Goal: Find contact information: Find contact information

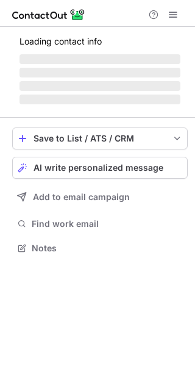
scroll to position [236, 195]
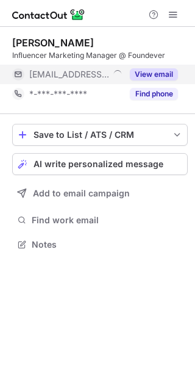
click at [145, 69] on button "View email" at bounding box center [154, 74] width 48 height 12
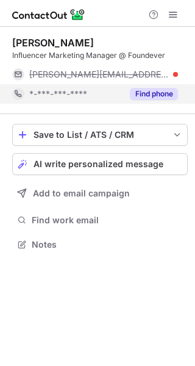
click at [145, 95] on button "Find phone" at bounding box center [154, 94] width 48 height 12
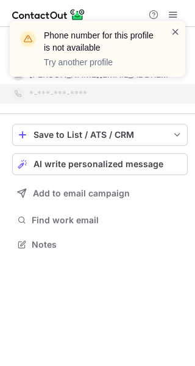
click at [172, 31] on span at bounding box center [176, 32] width 10 height 12
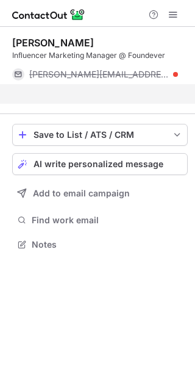
scroll to position [216, 195]
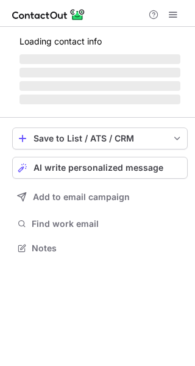
scroll to position [256, 195]
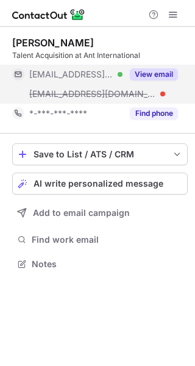
click at [164, 71] on button "View email" at bounding box center [154, 74] width 48 height 12
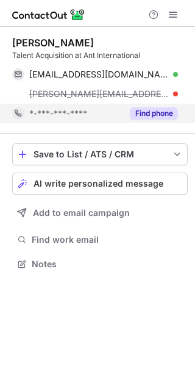
click at [151, 112] on button "Find phone" at bounding box center [154, 113] width 48 height 12
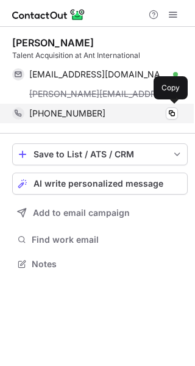
click at [148, 116] on div "[PHONE_NUMBER]" at bounding box center [103, 113] width 149 height 11
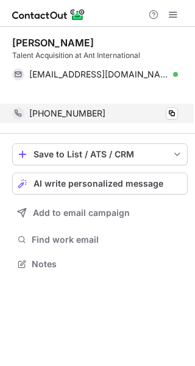
scroll to position [236, 195]
